Goal: Find specific page/section: Find specific page/section

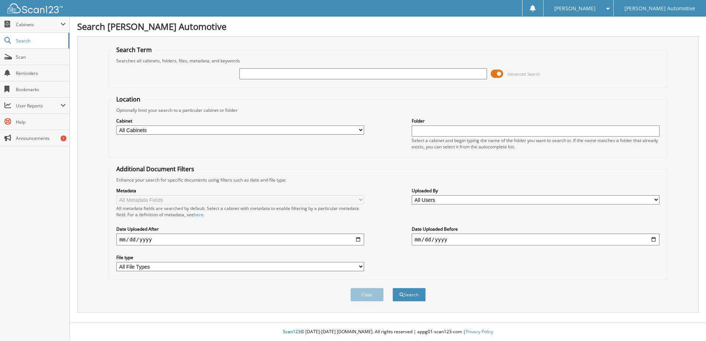
click at [324, 73] on input "text" at bounding box center [363, 73] width 248 height 11
type input "4243"
click at [250, 127] on select "All Cabinets A/P A/R CAR DEALS CASH CLEARING DAILY DEPOSIT REPORTS EL PASO A/R" at bounding box center [240, 130] width 248 height 9
select select "34291"
click at [116, 126] on select "All Cabinets A/P A/R CAR DEALS CASH CLEARING DAILY DEPOSIT REPORTS EL PASO A/R" at bounding box center [240, 130] width 248 height 9
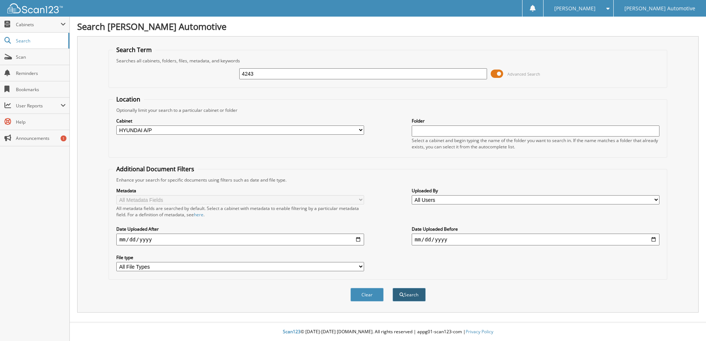
click at [417, 298] on button "Search" at bounding box center [409, 295] width 33 height 14
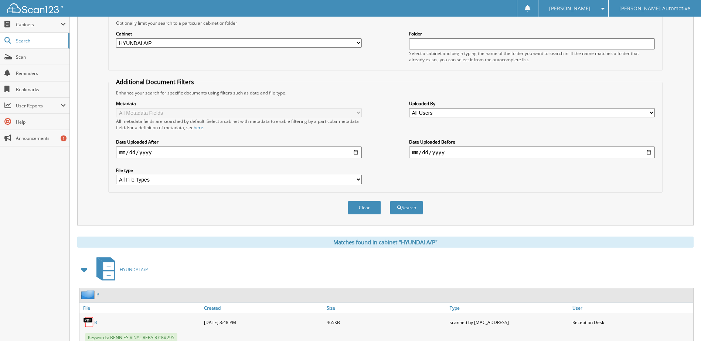
scroll to position [74, 0]
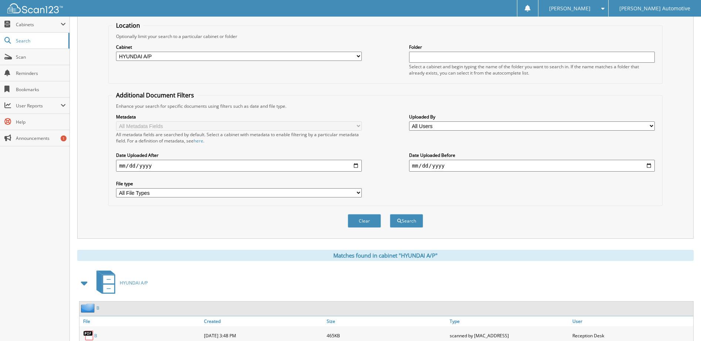
click at [358, 164] on input "date" at bounding box center [239, 166] width 246 height 12
type input "[DATE]"
click at [410, 225] on button "Search" at bounding box center [406, 221] width 33 height 14
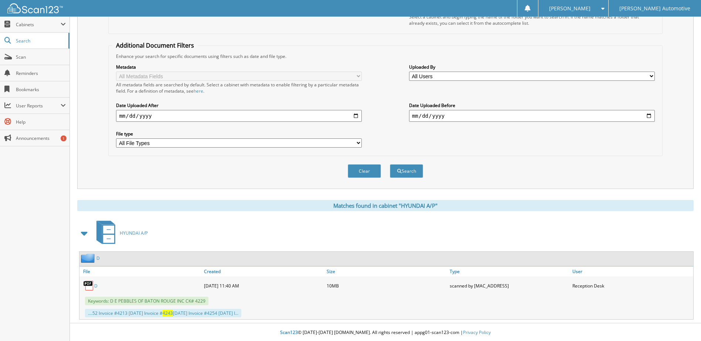
scroll to position [125, 0]
click at [93, 285] on img at bounding box center [88, 285] width 11 height 11
click at [94, 285] on link "D" at bounding box center [95, 285] width 3 height 6
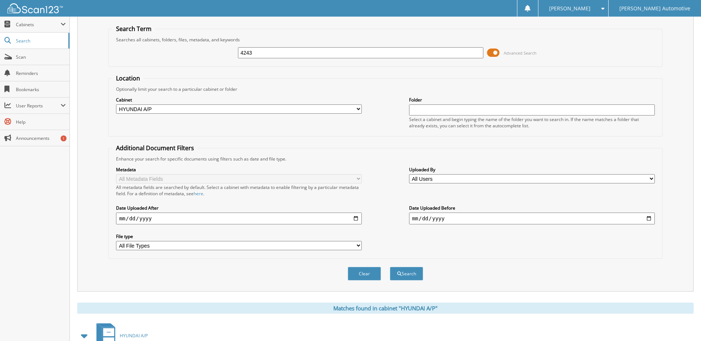
scroll to position [0, 0]
